Goal: Information Seeking & Learning: Find specific fact

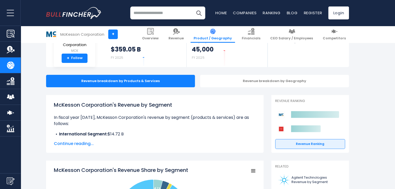
scroll to position [52, 0]
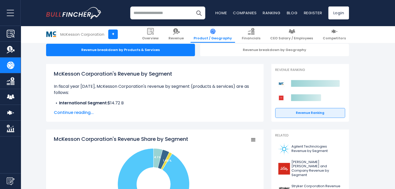
click at [76, 113] on span "Continue reading..." at bounding box center [155, 113] width 202 height 6
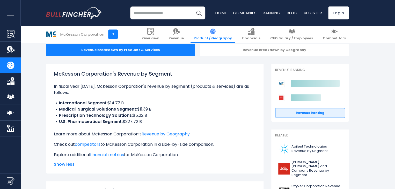
drag, startPoint x: 133, startPoint y: 115, endPoint x: 152, endPoint y: 116, distance: 19.2
click at [152, 116] on li "Prescription Technology Solutions: $5.22 B" at bounding box center [155, 115] width 202 height 6
copy li "$5.22 B"
drag, startPoint x: 123, startPoint y: 122, endPoint x: 146, endPoint y: 123, distance: 22.3
click at [146, 123] on li "U.S. Pharmaceutical Segment: $327.72 B" at bounding box center [155, 122] width 202 height 6
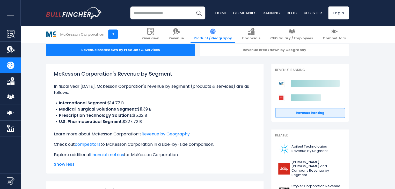
copy li "$327.72 B"
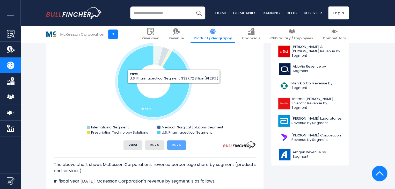
scroll to position [207, 0]
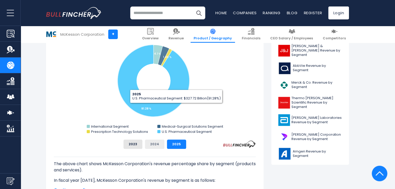
click at [158, 147] on button "2024" at bounding box center [154, 144] width 19 height 9
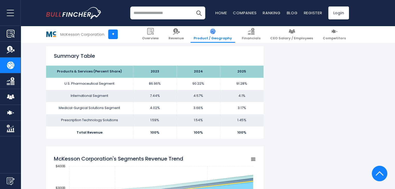
scroll to position [363, 0]
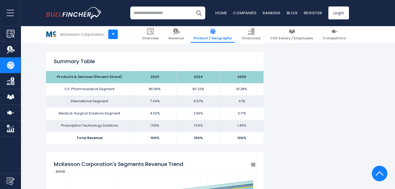
click at [202, 90] on td "90.22%" at bounding box center [199, 89] width 44 height 12
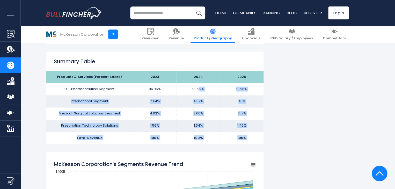
drag, startPoint x: 200, startPoint y: 90, endPoint x: 205, endPoint y: 149, distance: 59.9
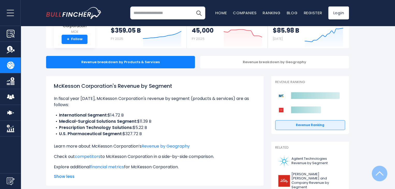
scroll to position [0, 0]
